Goal: Obtain resource: Download file/media

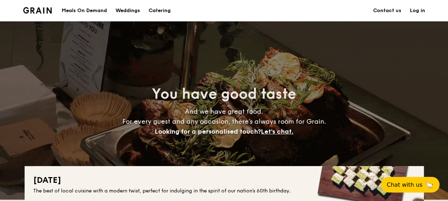
click at [94, 7] on div "Meals On Demand" at bounding box center [84, 10] width 45 height 21
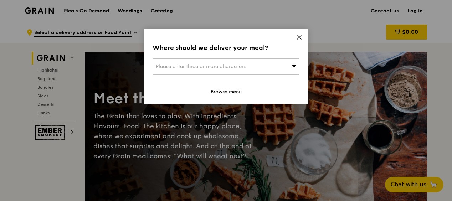
click at [296, 33] on div "Where should we deliver your meal? Please enter three or more characters Browse…" at bounding box center [226, 66] width 164 height 76
click at [300, 35] on icon at bounding box center [299, 37] width 6 height 6
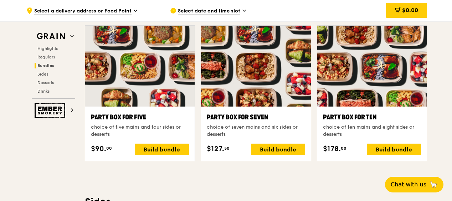
scroll to position [1413, 0]
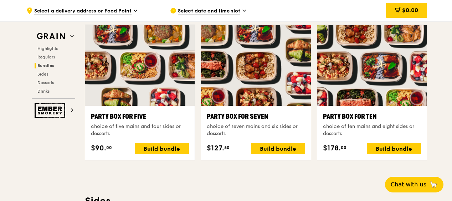
click at [179, 106] on div "Party Box for Five choice of five mains and four sides or desserts $90. 00 Buil…" at bounding box center [139, 133] width 109 height 54
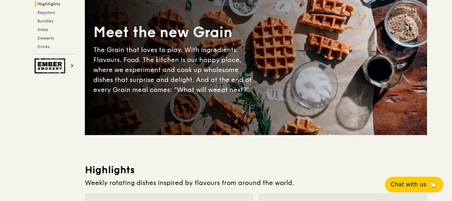
scroll to position [0, 0]
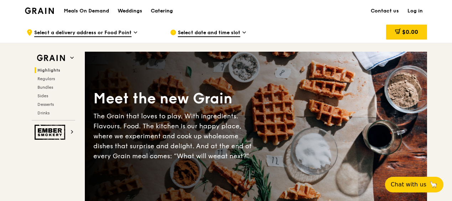
click at [157, 13] on div "Catering" at bounding box center [162, 10] width 22 height 21
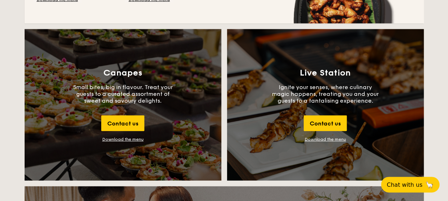
scroll to position [764, 0]
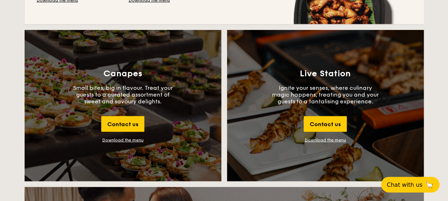
click at [110, 139] on div "Download the menu" at bounding box center [122, 139] width 41 height 5
